Goal: Navigation & Orientation: Find specific page/section

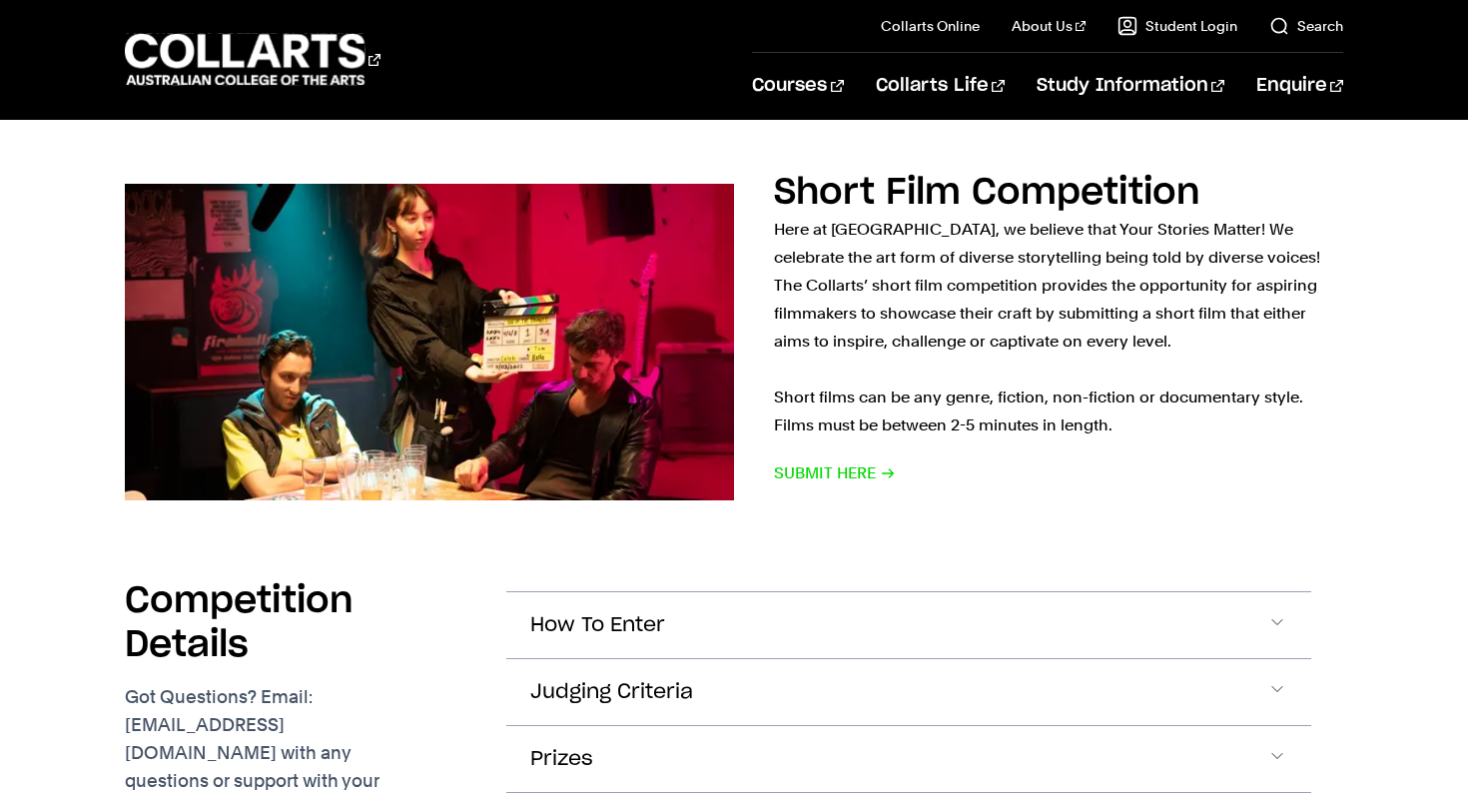
scroll to position [1251, 0]
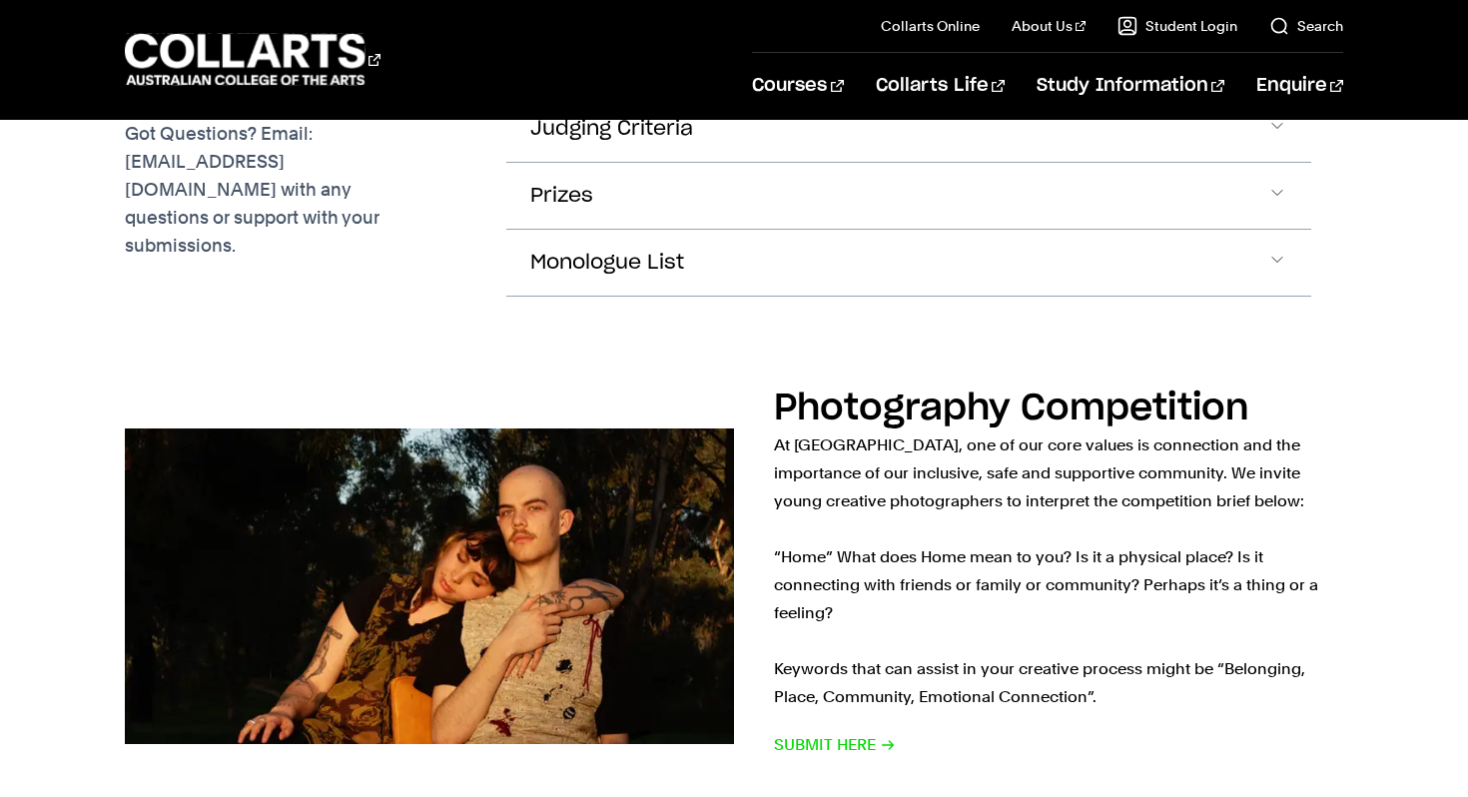
scroll to position [2910, 0]
